Goal: Task Accomplishment & Management: Use online tool/utility

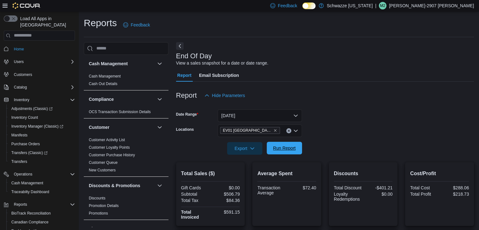
scroll to position [399, 0]
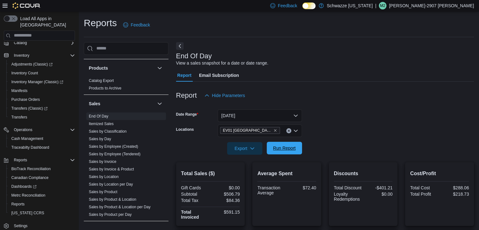
click at [287, 145] on span "Run Report" at bounding box center [284, 148] width 23 height 6
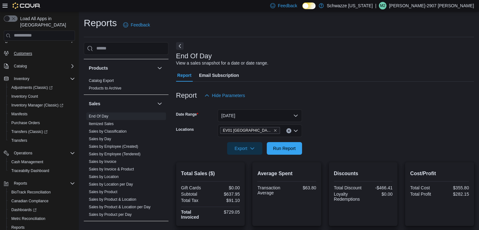
scroll to position [0, 0]
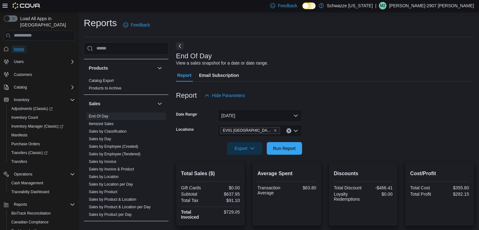
click at [21, 47] on span "Home" at bounding box center [19, 49] width 10 height 5
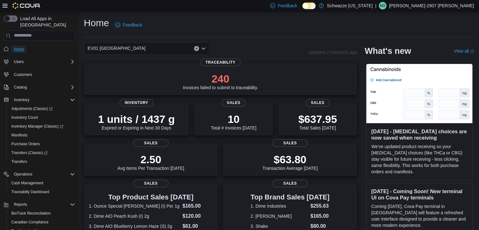
click at [24, 47] on span "Home" at bounding box center [19, 49] width 10 height 5
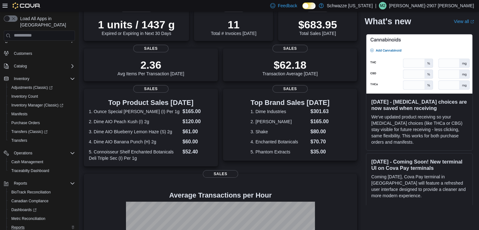
scroll to position [44, 0]
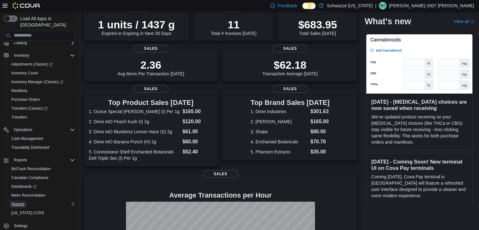
click at [23, 202] on span "Reports" at bounding box center [17, 204] width 13 height 5
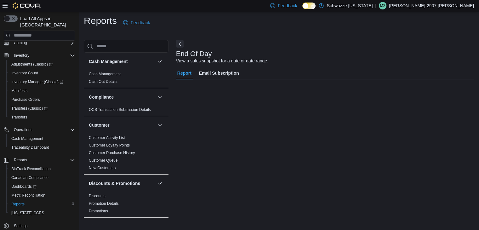
scroll to position [44, 0]
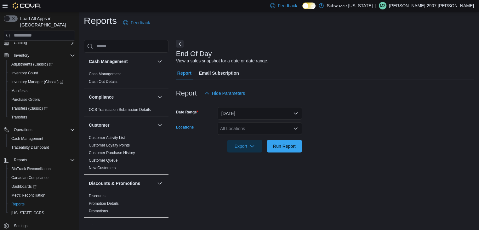
click at [262, 130] on div "All Locations" at bounding box center [260, 128] width 84 height 13
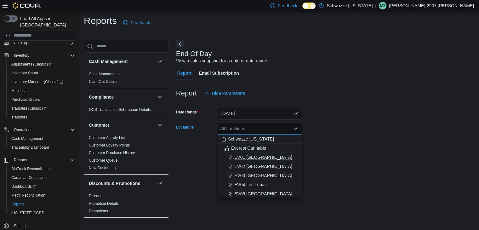
click at [254, 154] on span "EV01 [GEOGRAPHIC_DATA]" at bounding box center [263, 157] width 58 height 6
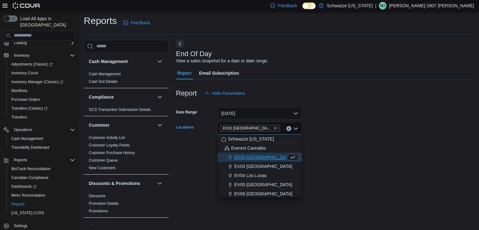
click at [346, 139] on div at bounding box center [325, 137] width 298 height 5
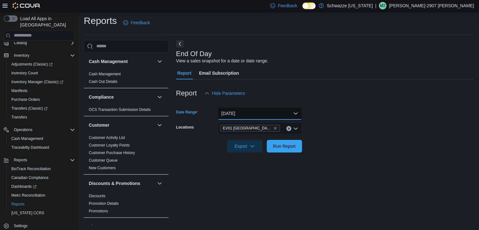
click at [277, 115] on button "[DATE]" at bounding box center [260, 113] width 84 height 13
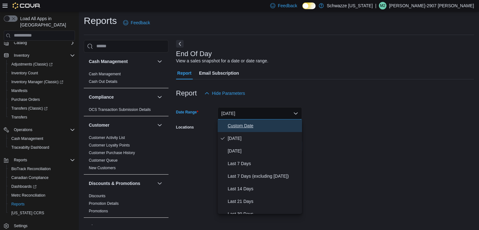
click at [250, 124] on span "Custom Date" at bounding box center [264, 126] width 72 height 8
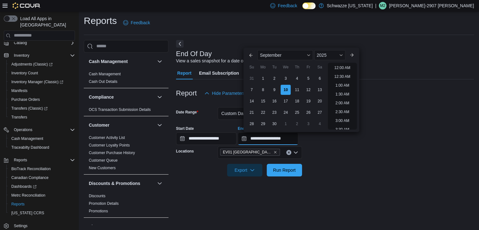
click at [289, 139] on input "**********" at bounding box center [268, 138] width 60 height 13
click at [344, 111] on li "12:00 PM" at bounding box center [342, 111] width 21 height 8
type input "**********"
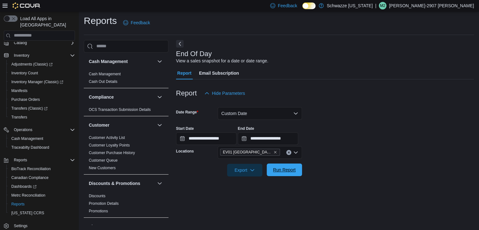
click at [286, 168] on span "Run Report" at bounding box center [284, 170] width 23 height 6
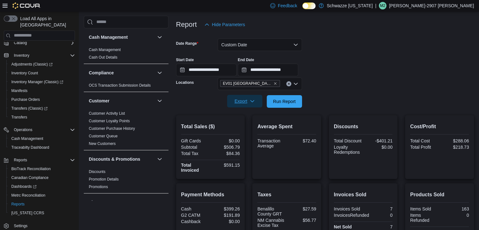
scroll to position [67, 0]
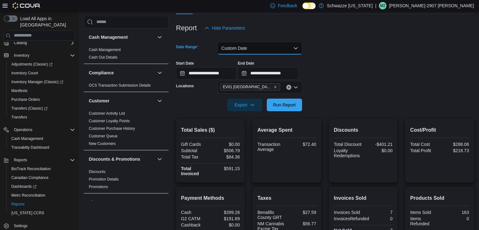
click at [246, 52] on button "Custom Date" at bounding box center [260, 48] width 84 height 13
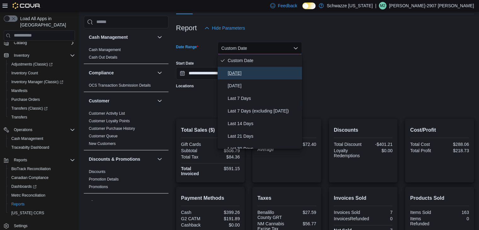
click at [239, 71] on span "[DATE]" at bounding box center [264, 73] width 72 height 8
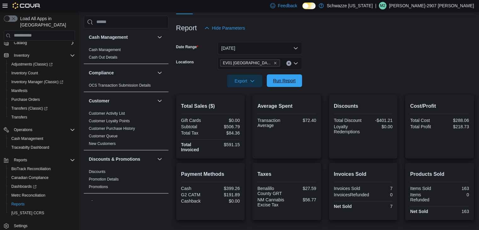
drag, startPoint x: 335, startPoint y: 64, endPoint x: 272, endPoint y: 80, distance: 65.4
click at [332, 65] on form "Date Range [DATE] Locations [GEOGRAPHIC_DATA] North Valley Export Run Report" at bounding box center [325, 60] width 298 height 53
click at [271, 81] on span "Run Report" at bounding box center [284, 80] width 28 height 13
